Goal: Information Seeking & Learning: Learn about a topic

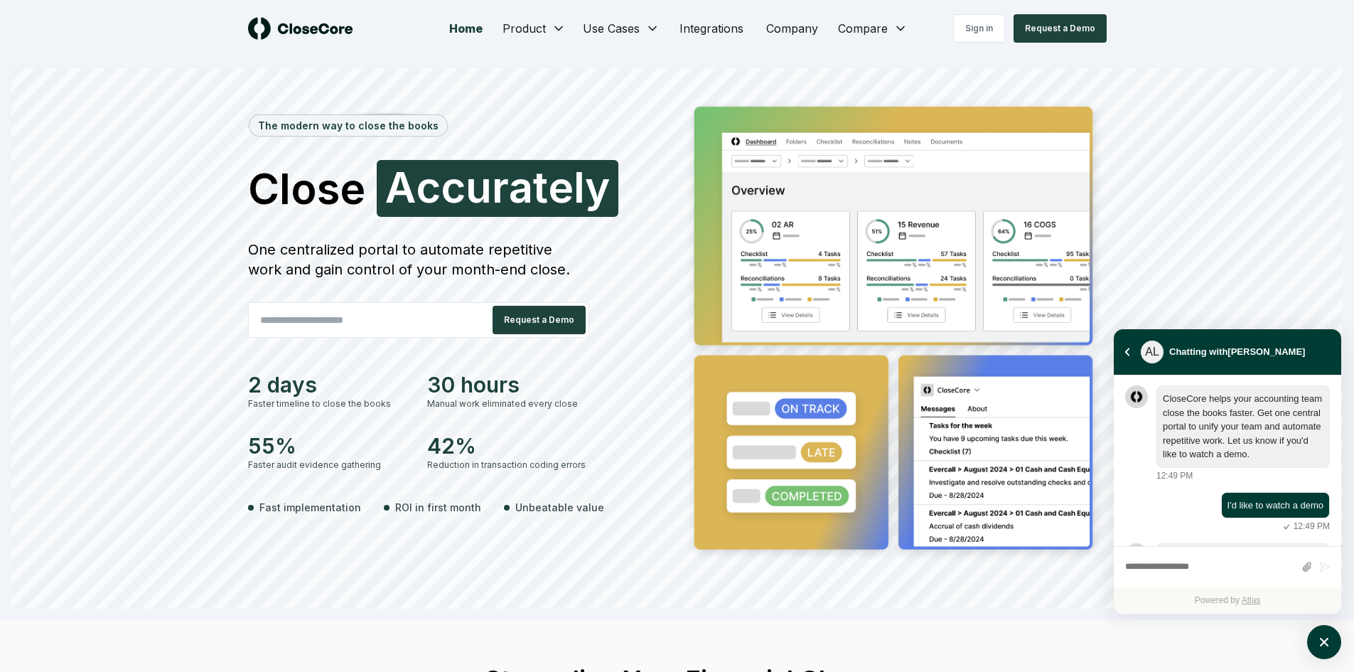
scroll to position [248, 0]
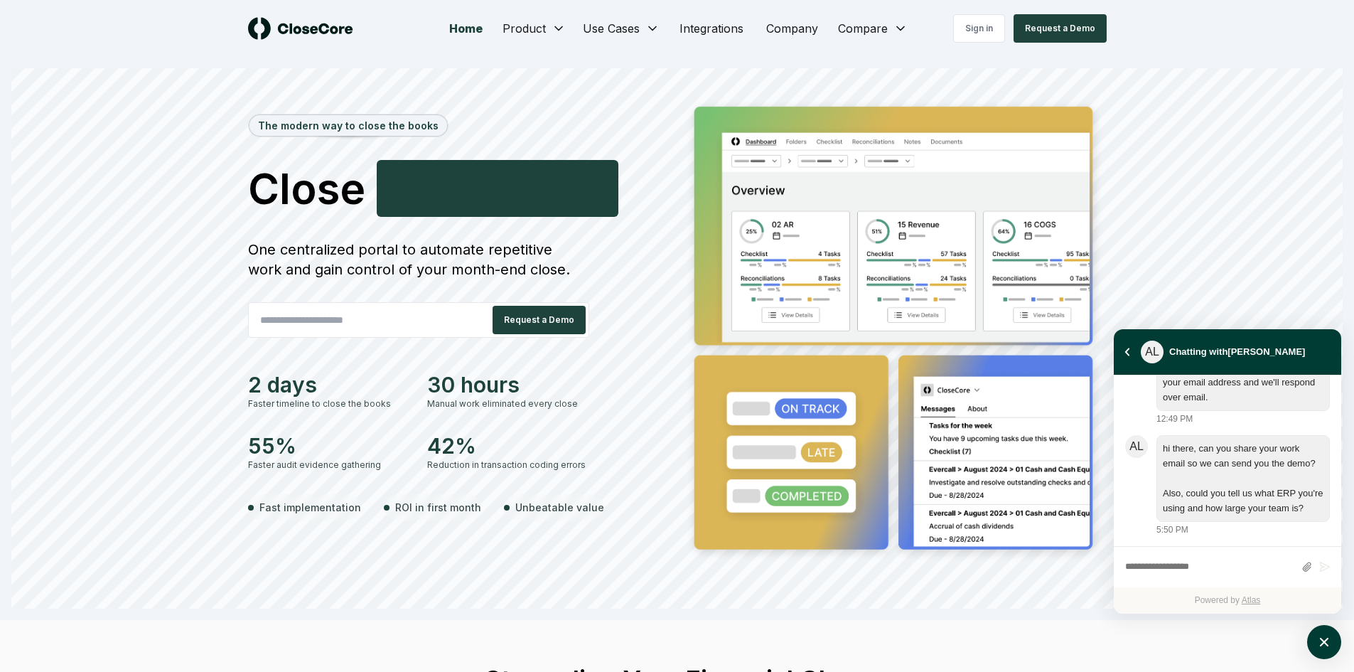
drag, startPoint x: 1126, startPoint y: 350, endPoint x: 1155, endPoint y: 292, distance: 65.2
click at [1126, 350] on icon "atlas-back-button" at bounding box center [1128, 352] width 6 height 9
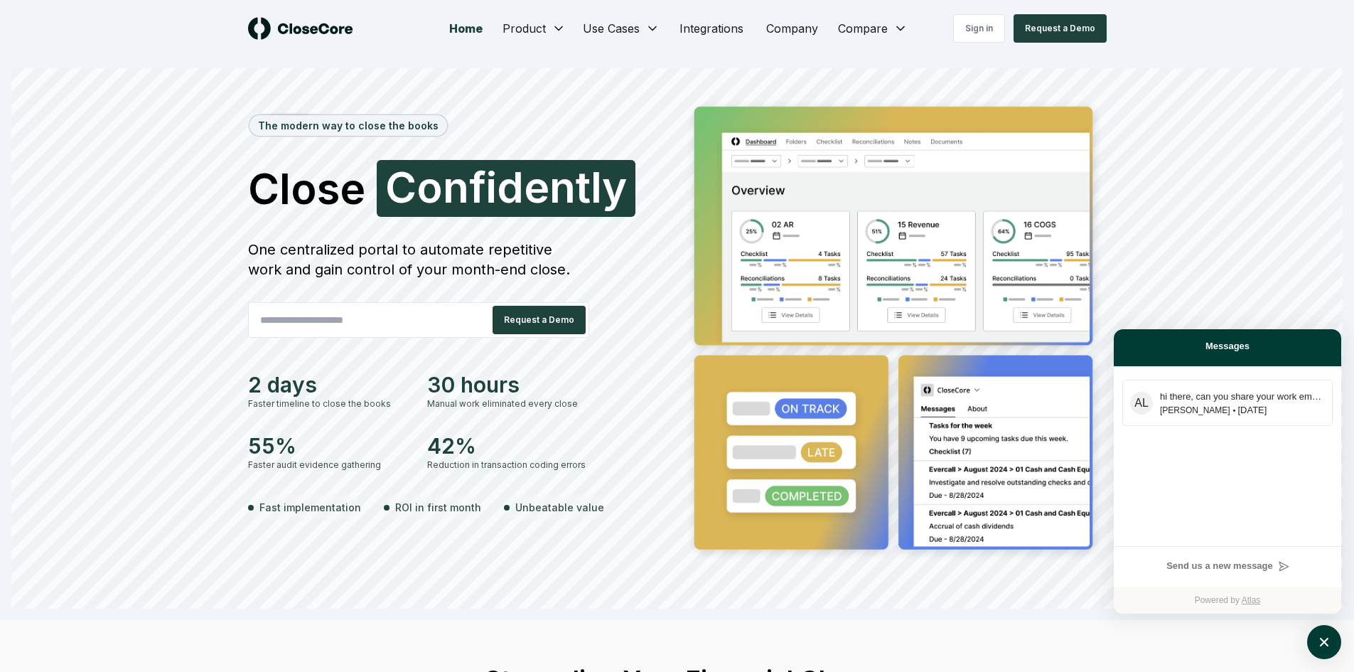
click at [1159, 286] on div "The modern way to close the books Close Confidently C o n f i d e n t l y One c…" at bounding box center [677, 353] width 995 height 512
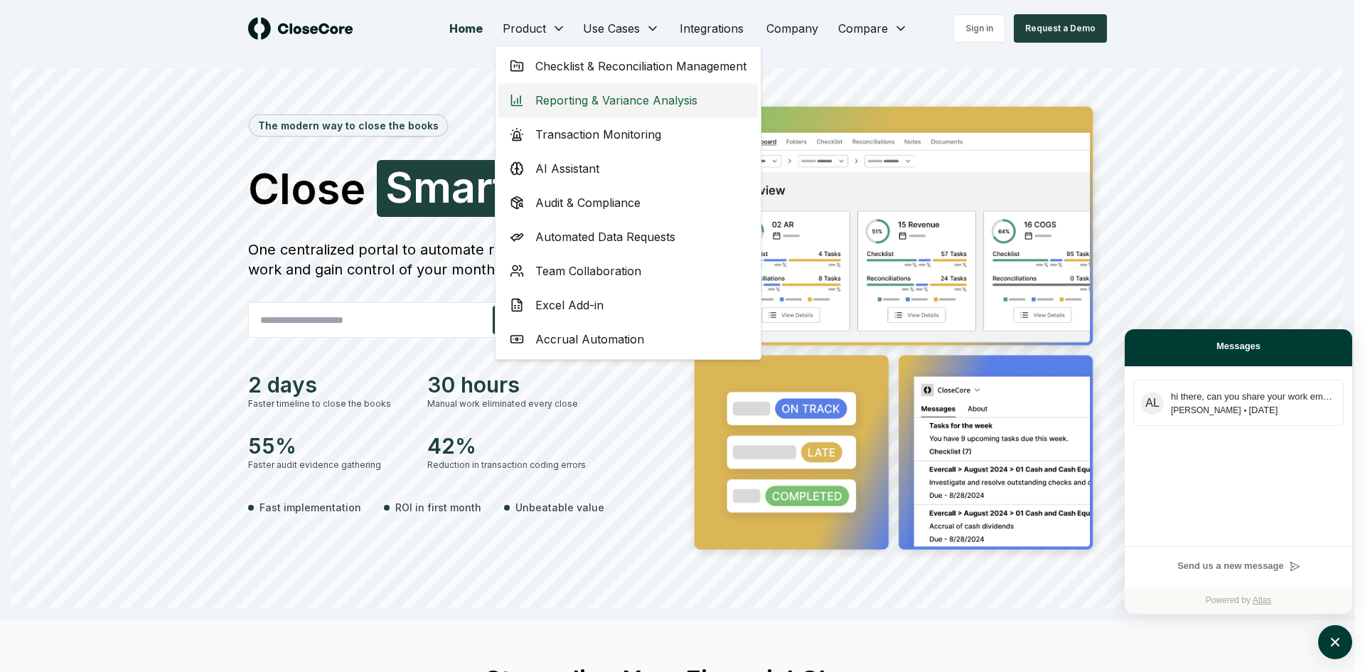
click at [618, 103] on span "Reporting & Variance Analysis" at bounding box center [616, 100] width 162 height 17
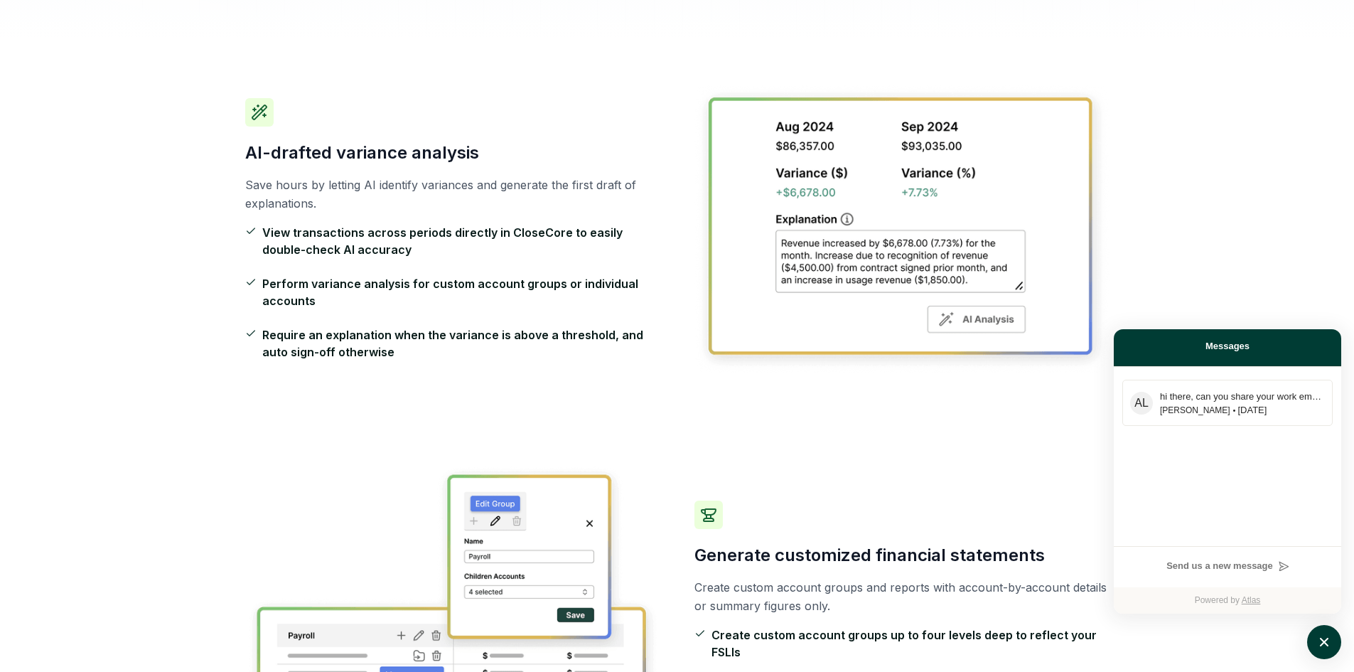
scroll to position [355, 0]
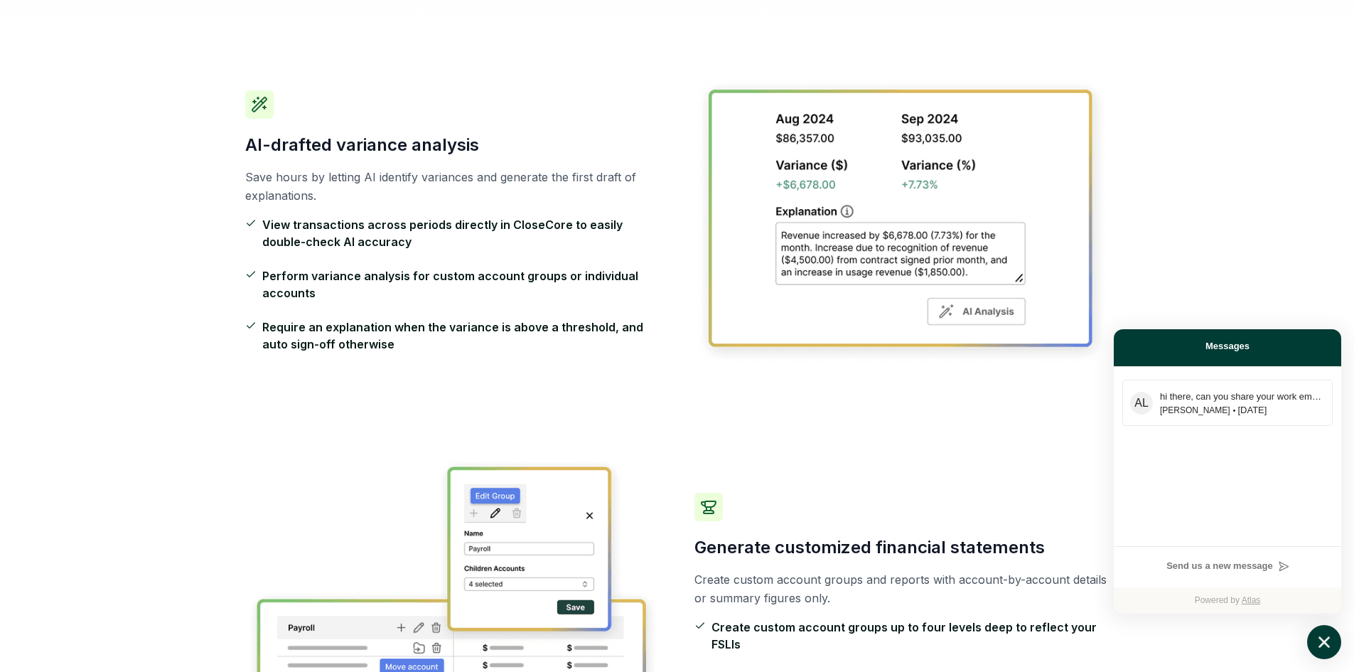
click at [1328, 636] on icon "atlas-launcher" at bounding box center [1324, 642] width 21 height 21
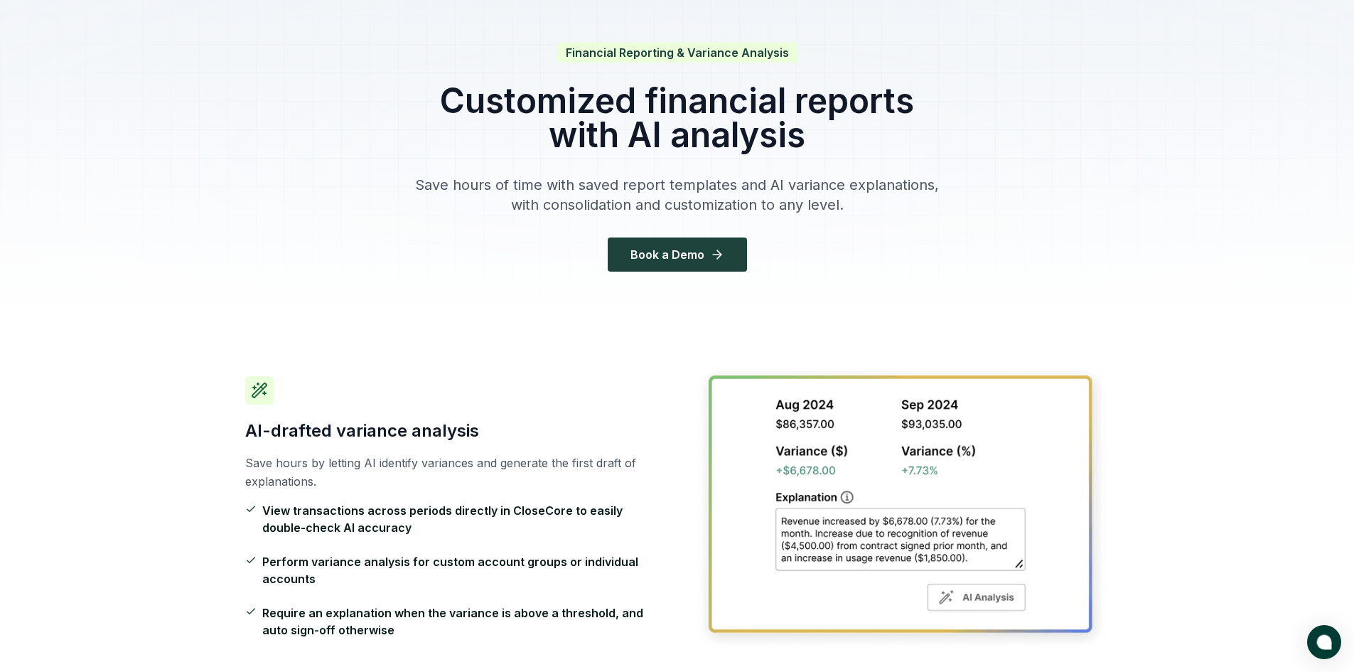
scroll to position [0, 0]
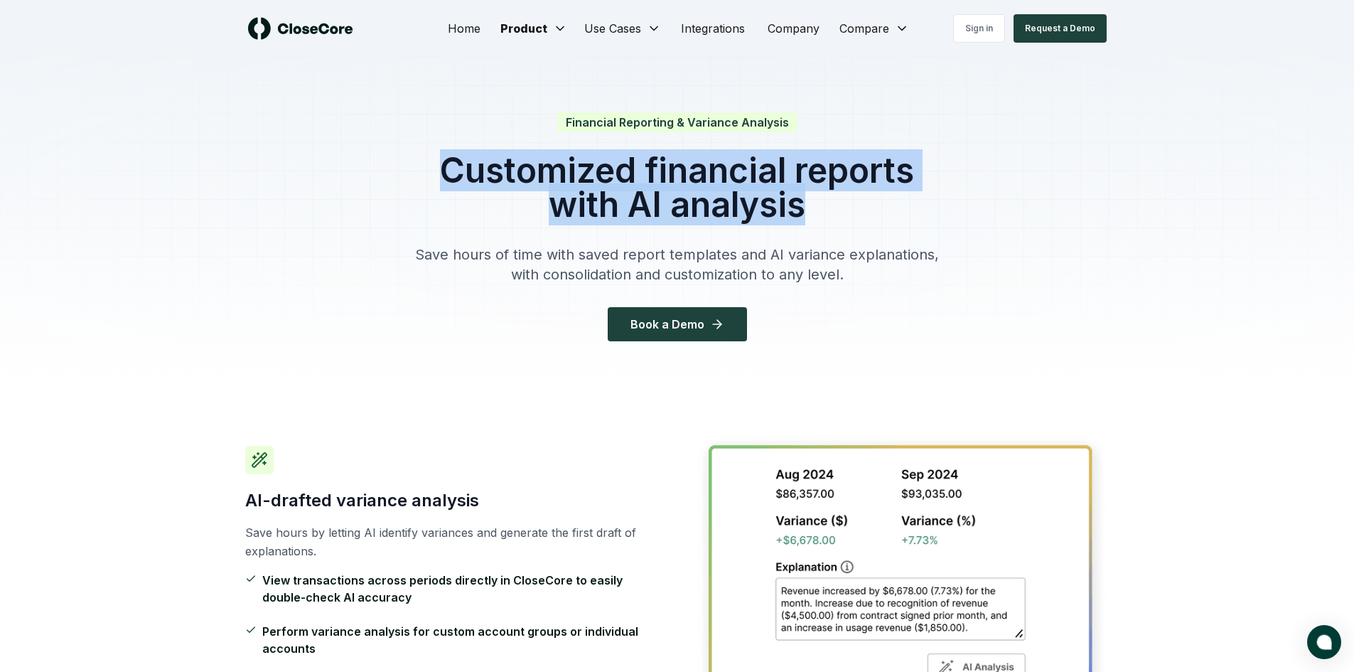
drag, startPoint x: 447, startPoint y: 173, endPoint x: 857, endPoint y: 206, distance: 411.5
click at [857, 206] on h1 "Customized financial reports with AI analysis" at bounding box center [677, 188] width 546 height 68
click at [833, 208] on h1 "Customized financial reports with AI analysis" at bounding box center [677, 188] width 546 height 68
